Goal: Task Accomplishment & Management: Manage account settings

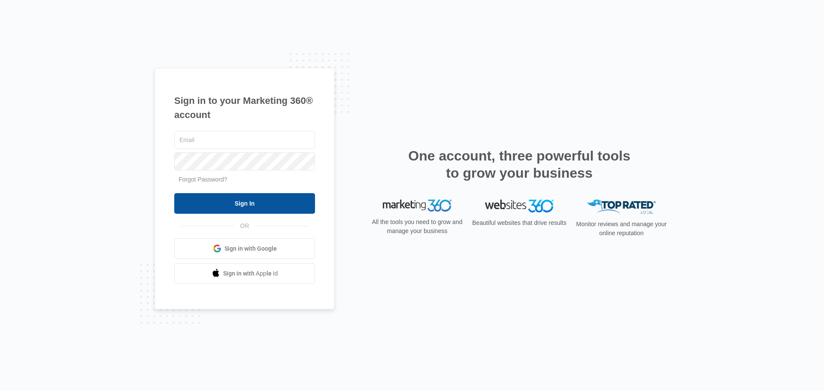
type input "[PERSON_NAME][EMAIL_ADDRESS][DOMAIN_NAME]"
click at [278, 206] on input "Sign In" at bounding box center [244, 203] width 141 height 21
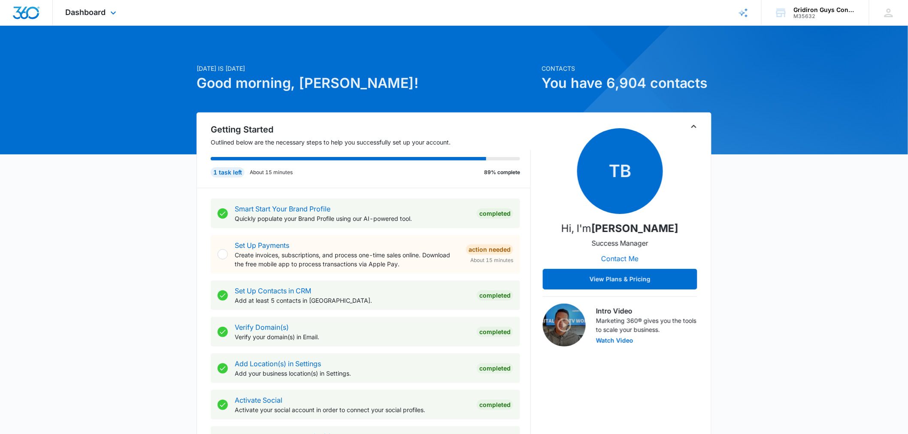
click at [102, 7] on div "Dashboard Apps Reputation Websites Forms CRM Email Social POS Content Ads Intel…" at bounding box center [92, 12] width 79 height 25
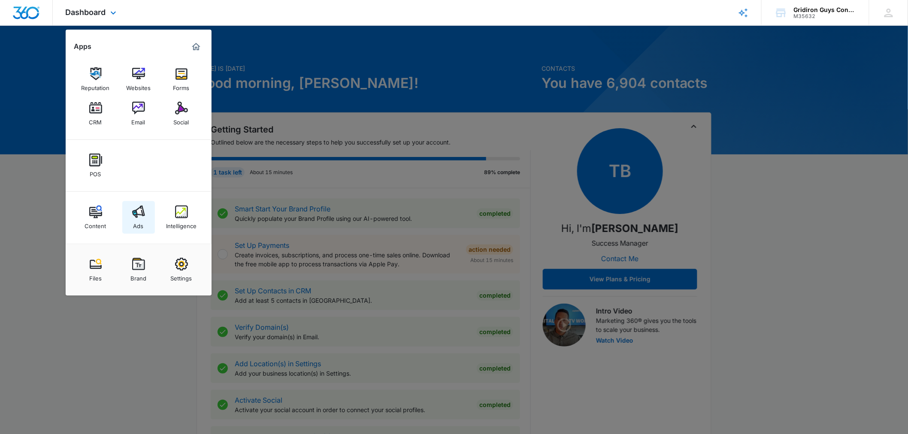
drag, startPoint x: 143, startPoint y: 217, endPoint x: 161, endPoint y: 205, distance: 21.4
click at [143, 217] on img at bounding box center [138, 212] width 13 height 13
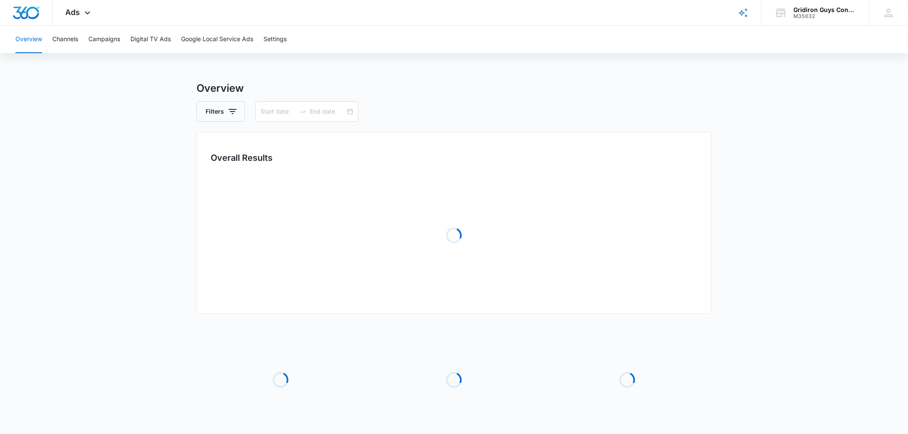
type input "[DATE]"
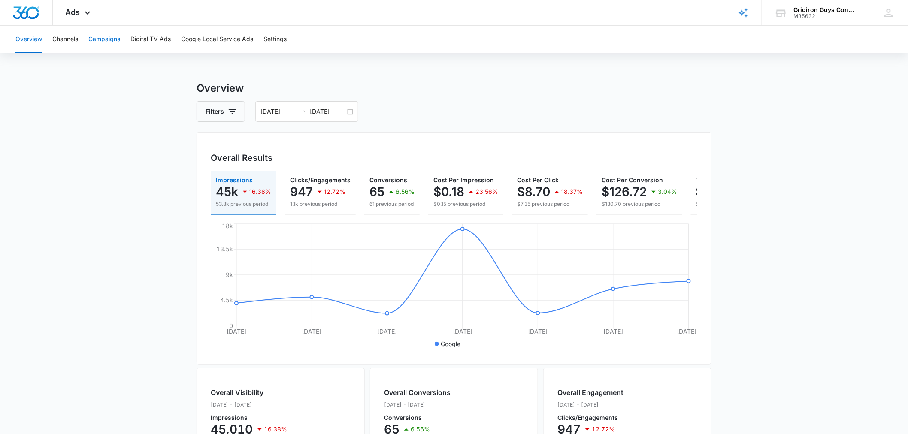
click at [105, 39] on button "Campaigns" at bounding box center [104, 39] width 32 height 27
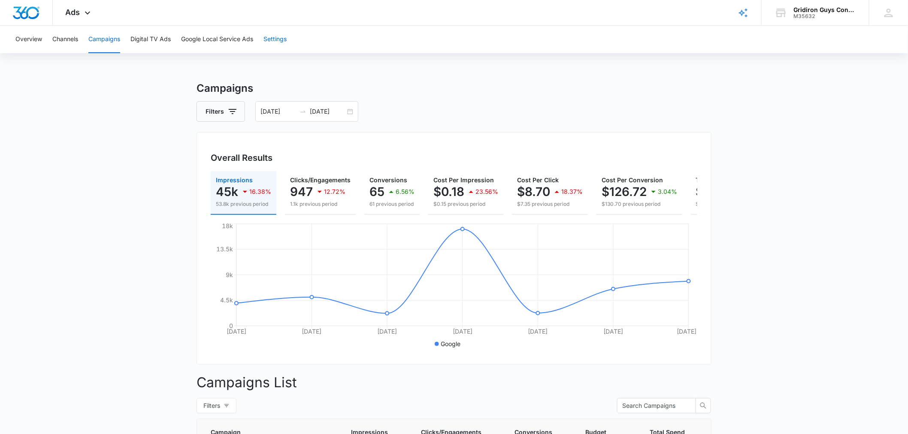
click at [281, 37] on button "Settings" at bounding box center [274, 39] width 23 height 27
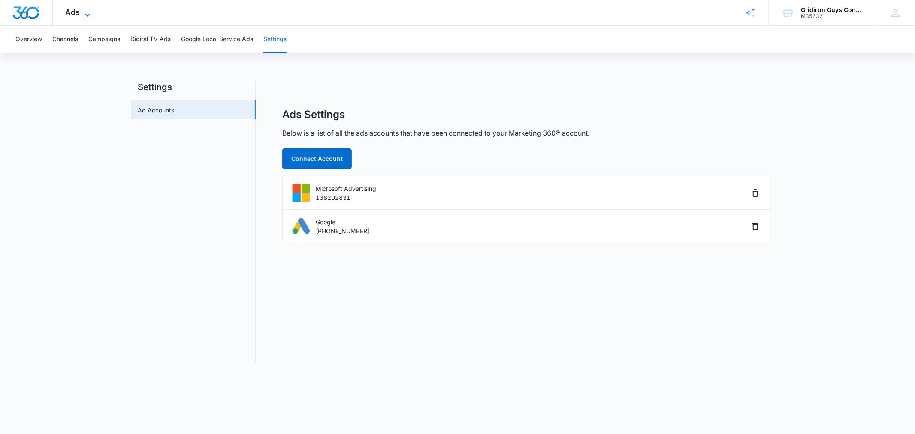
click at [82, 15] on icon at bounding box center [87, 15] width 10 height 10
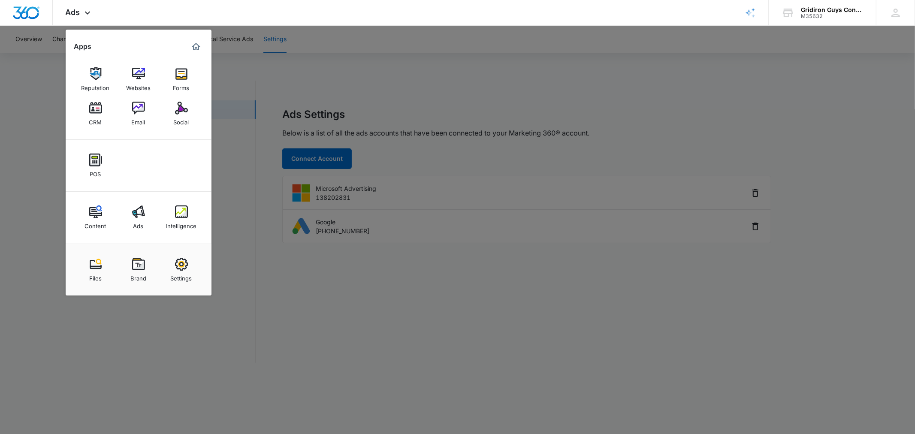
click at [260, 295] on div at bounding box center [457, 217] width 915 height 434
